Goal: Task Accomplishment & Management: Use online tool/utility

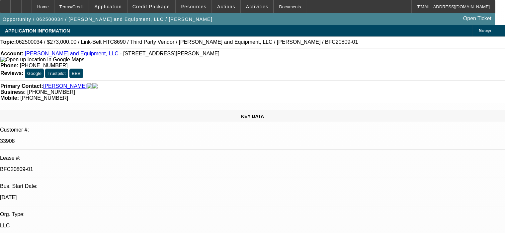
select select "0"
select select "2"
select select "0"
select select "6"
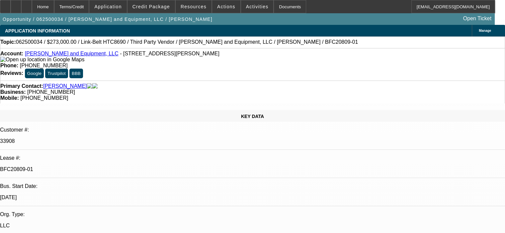
select select "0"
select select "2"
select select "0"
select select "6"
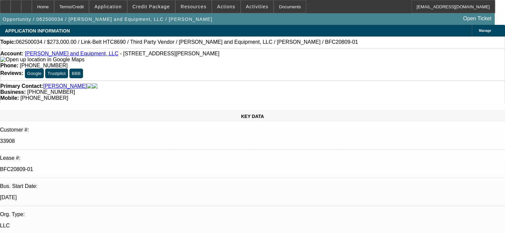
select select "0.2"
select select "2"
select select "0"
select select "6"
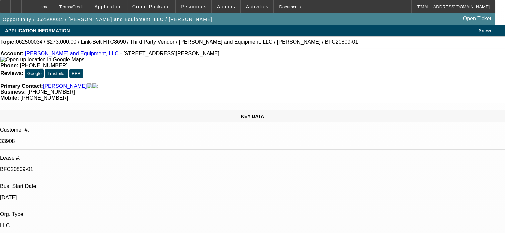
select select "0"
select select "2"
select select "0"
select select "6"
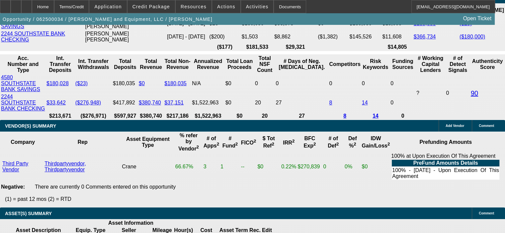
scroll to position [1306, 0]
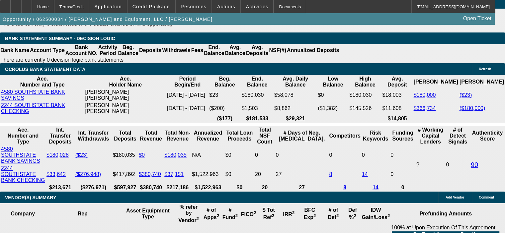
scroll to position [1206, 0]
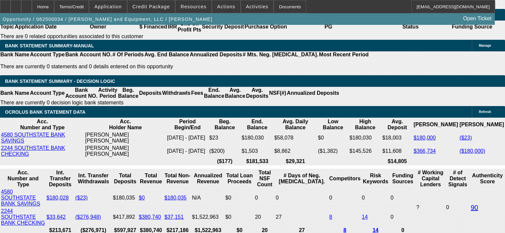
select select "0.2"
select select "2"
select select "0"
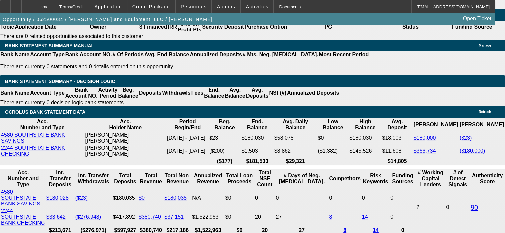
select select "6"
click at [139, 27] on span "button" at bounding box center [107, 19] width 215 height 16
select select "0"
select select "2"
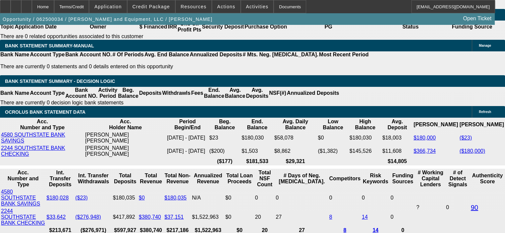
select select "2"
select select "0"
select select "6"
select select "0"
select select "2"
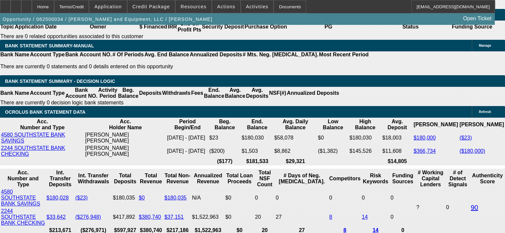
select select "2"
select select "0"
select select "6"
select select "0.2"
select select "2"
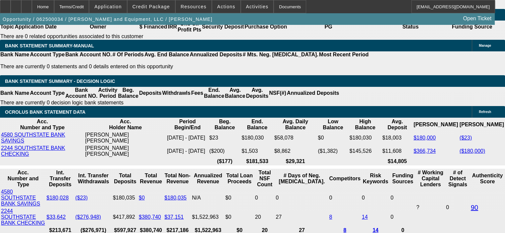
select select "2"
select select "0"
select select "6"
select select "0"
select select "2"
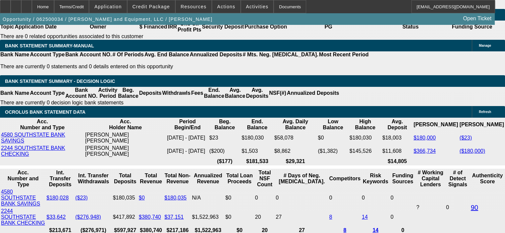
select select "2"
select select "0"
select select "6"
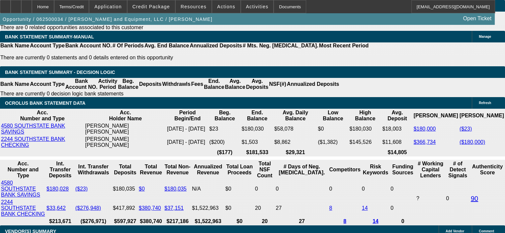
scroll to position [1173, 0]
